Goal: Find specific page/section: Find specific page/section

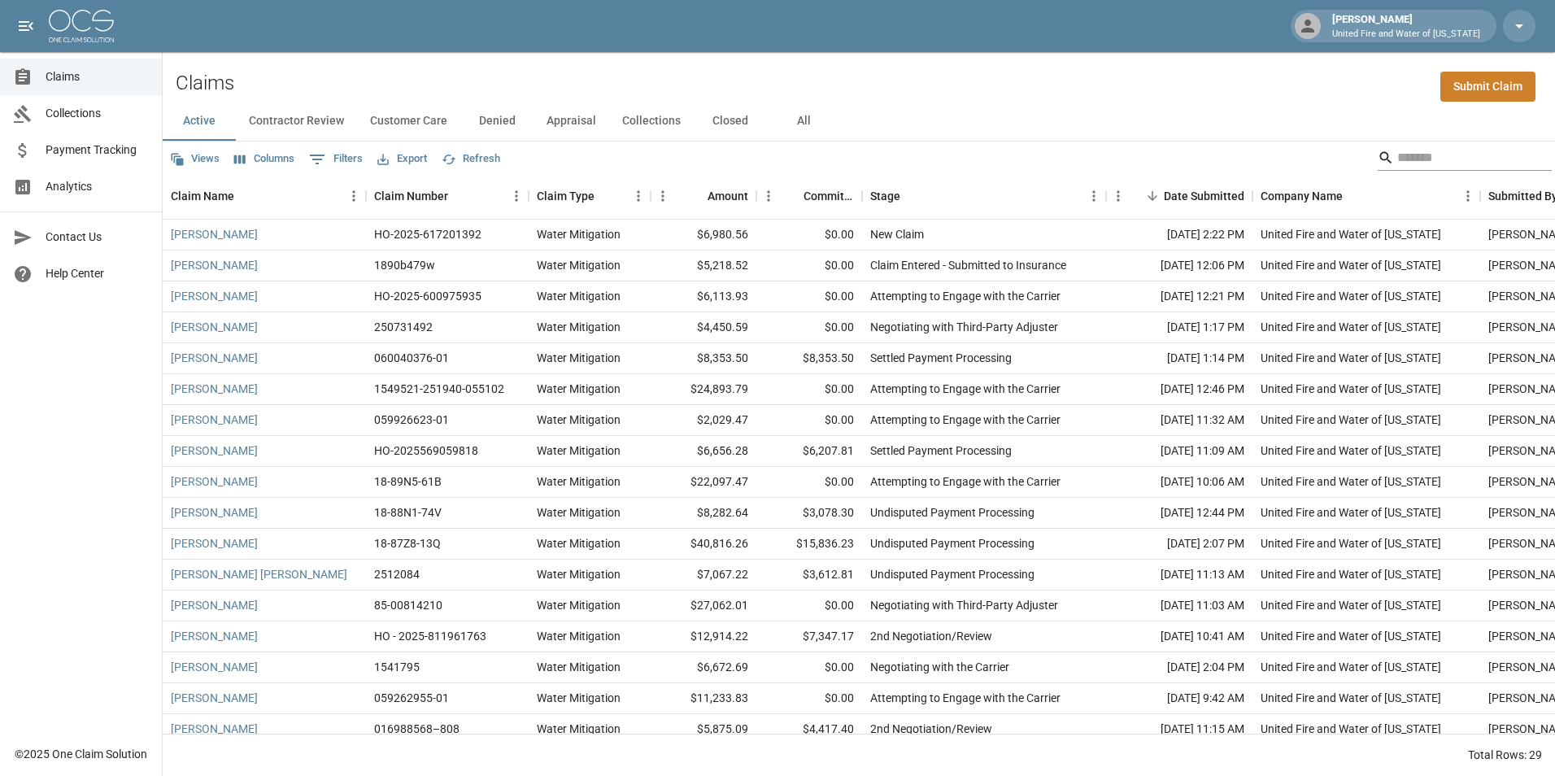
click at [1397, 158] on input "Search" at bounding box center [1462, 158] width 130 height 26
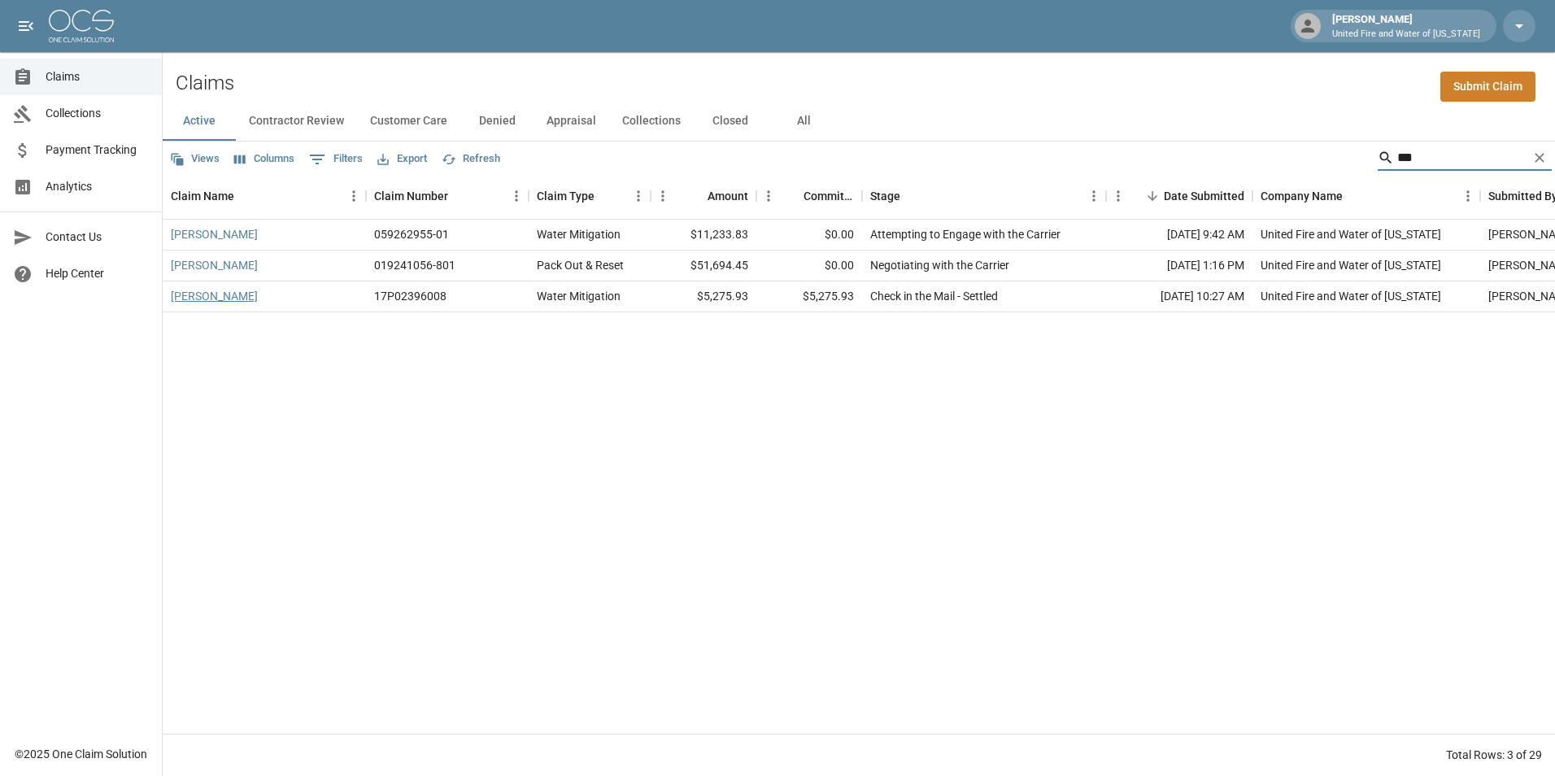
type input "***"
click at [224, 299] on link "Wilson, Theresa" at bounding box center [214, 296] width 87 height 16
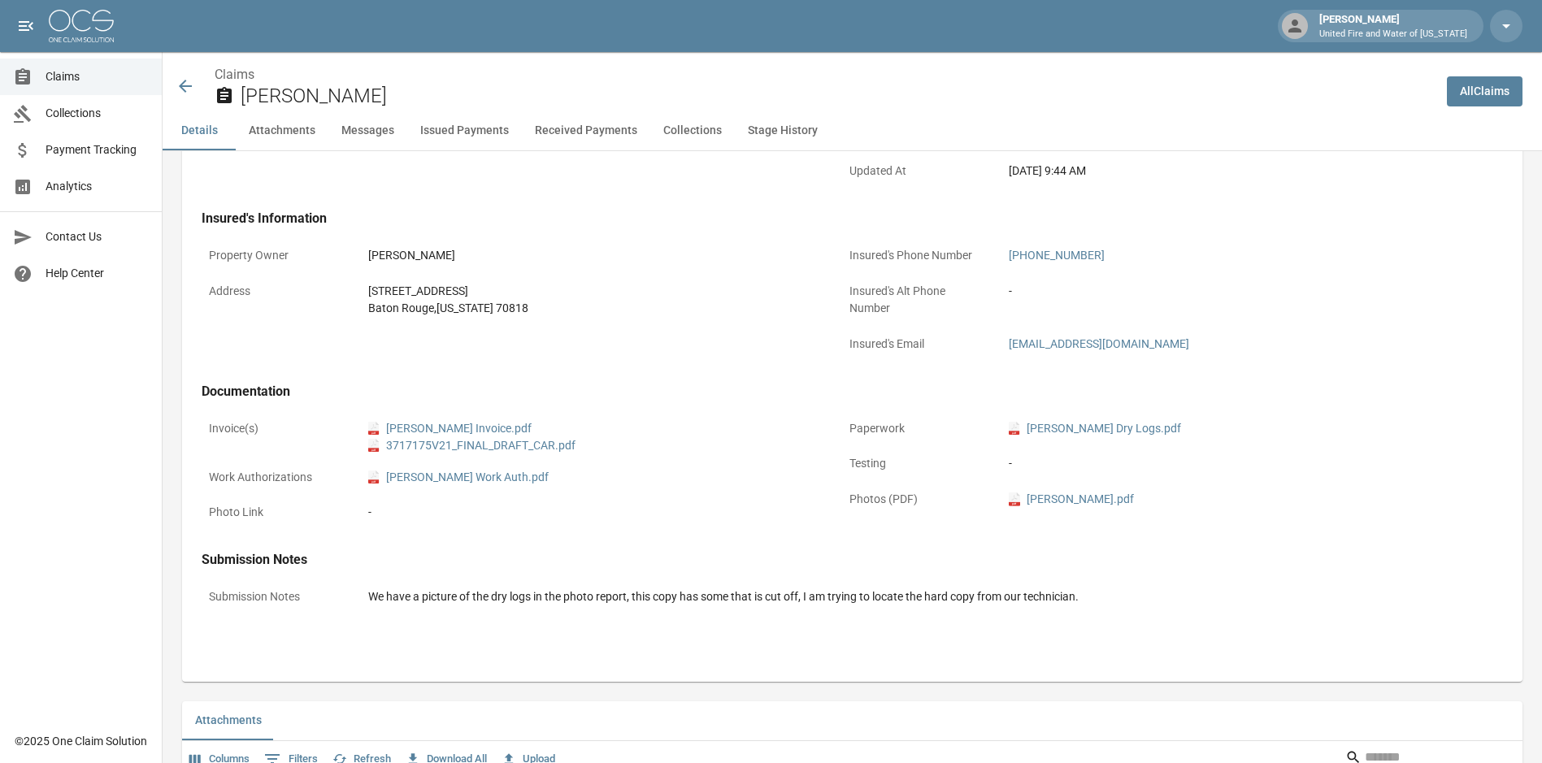
scroll to position [650, 0]
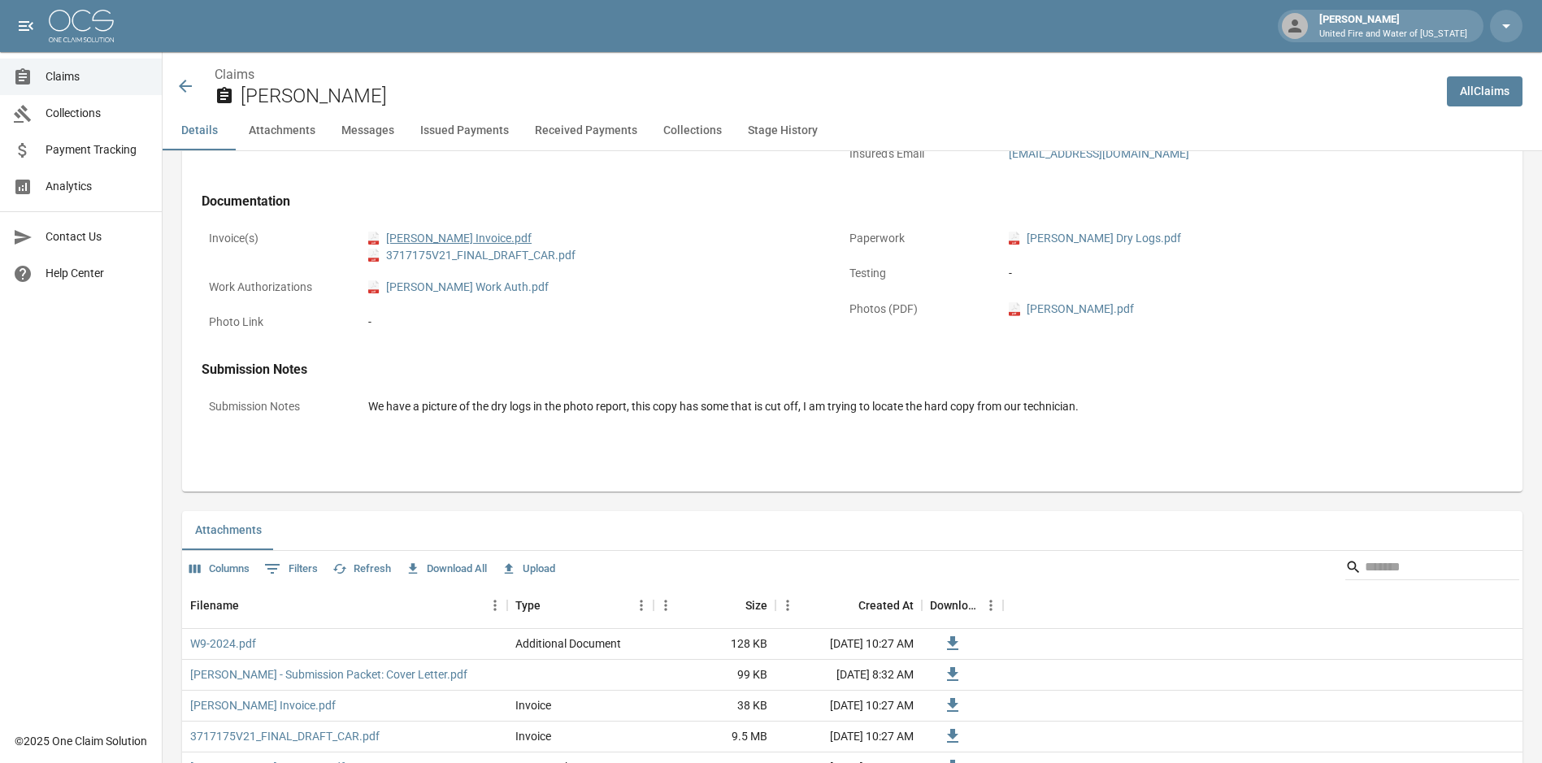
click at [479, 241] on link "pdf Theresa Wilson Invoice.pdf" at bounding box center [449, 238] width 163 height 17
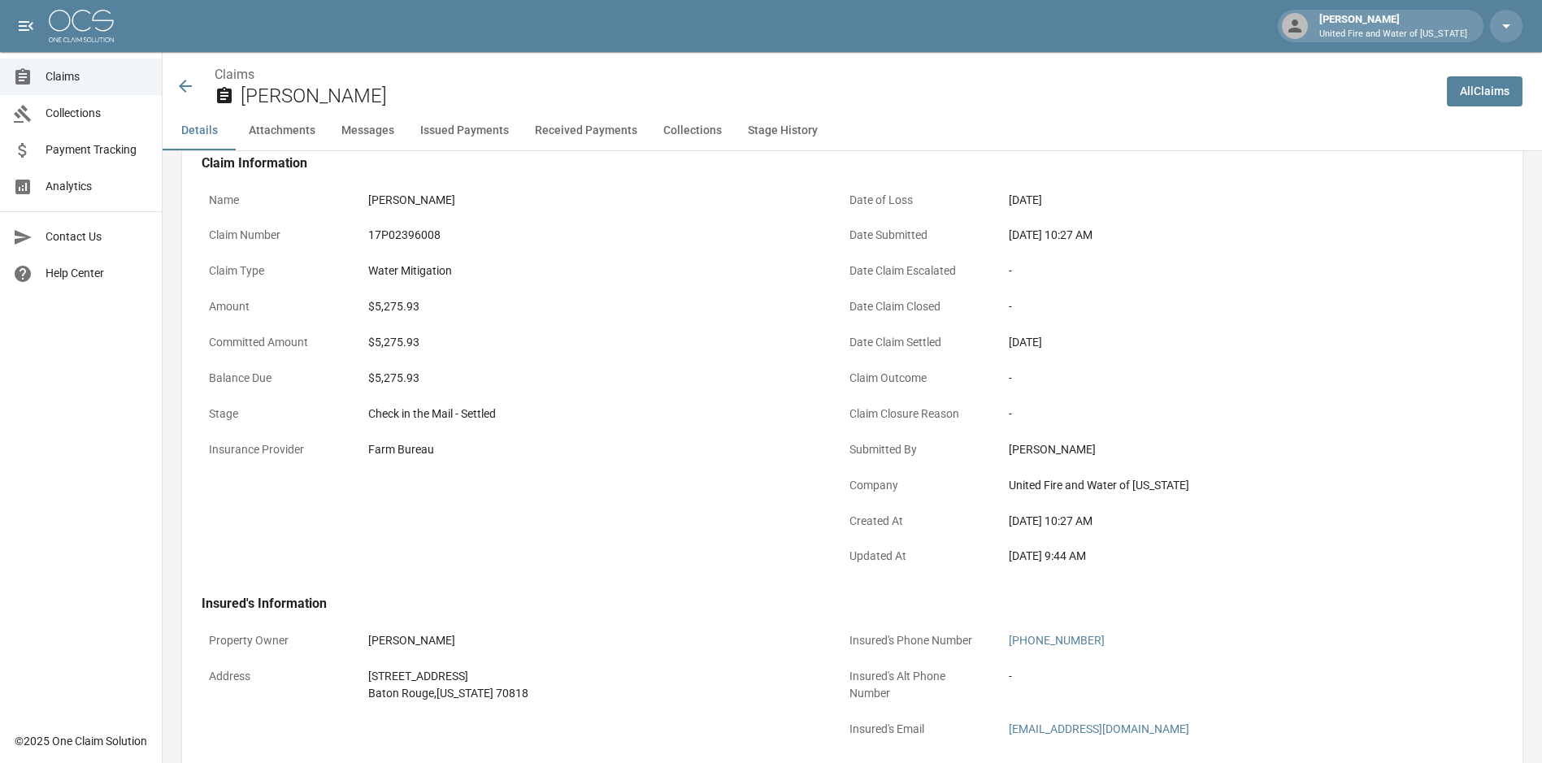
scroll to position [0, 0]
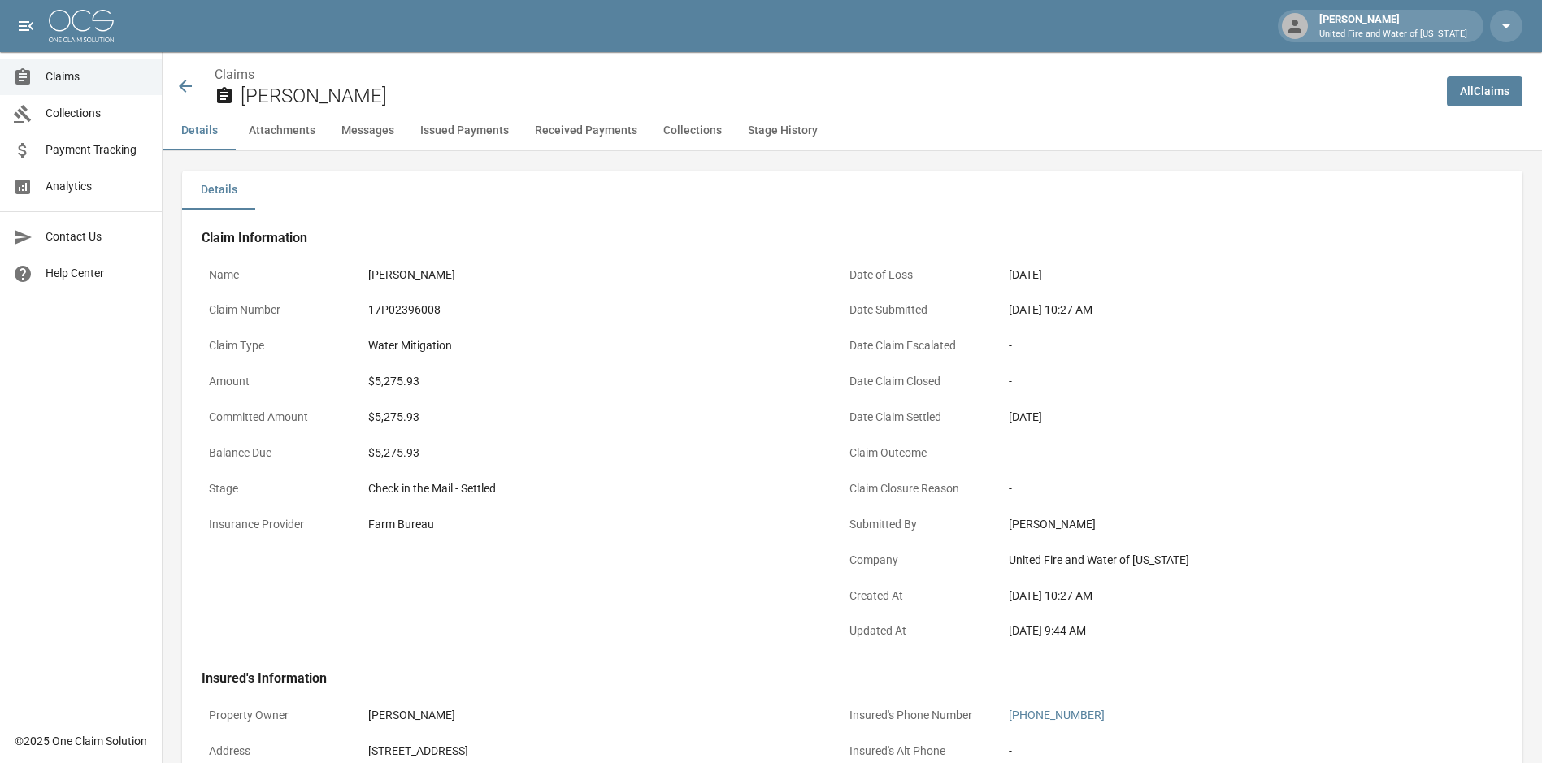
click at [193, 85] on icon at bounding box center [186, 86] width 20 height 20
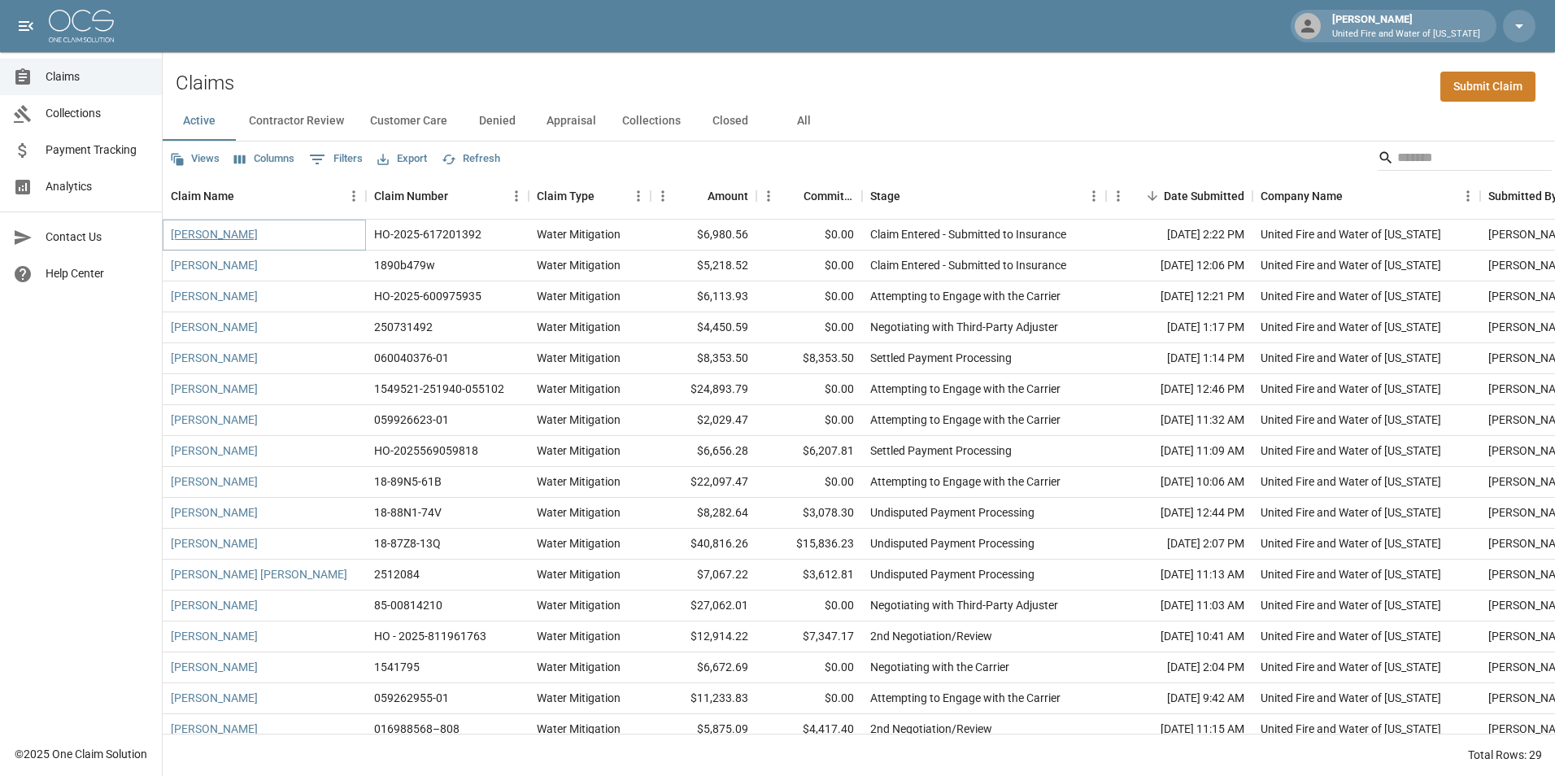
click at [208, 234] on link "[PERSON_NAME]" at bounding box center [214, 234] width 87 height 16
